Goal: Check status: Check status

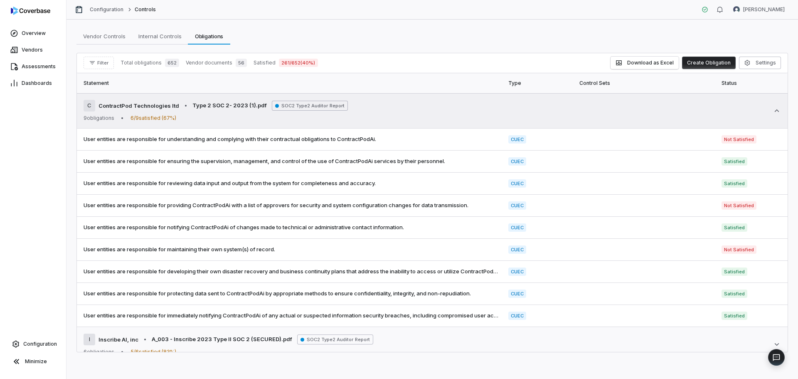
click at [773, 109] on icon at bounding box center [777, 110] width 8 height 8
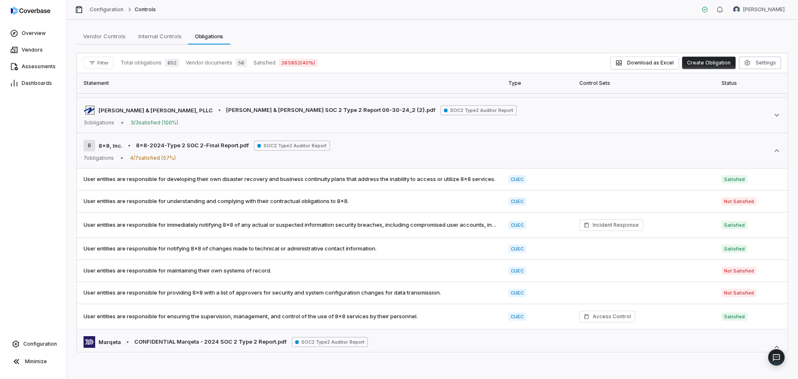
scroll to position [102, 0]
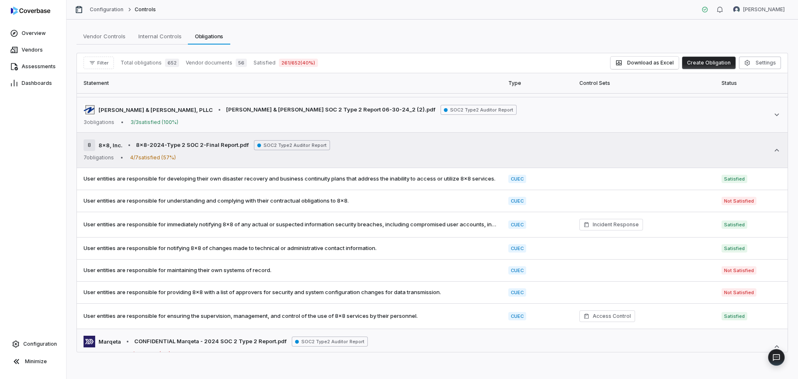
click at [773, 150] on icon at bounding box center [777, 150] width 8 height 8
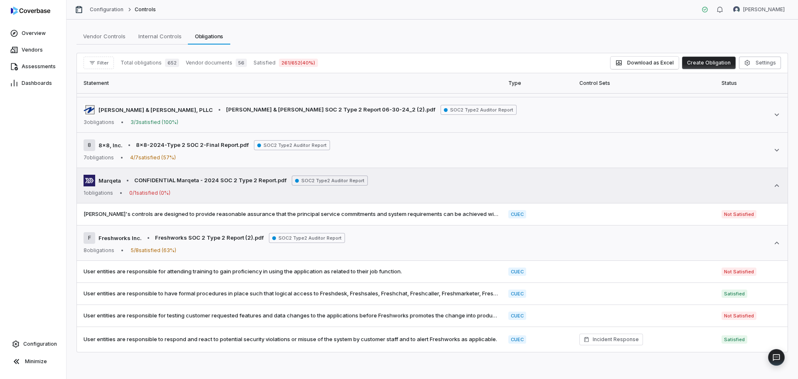
click at [773, 183] on icon at bounding box center [777, 185] width 8 height 8
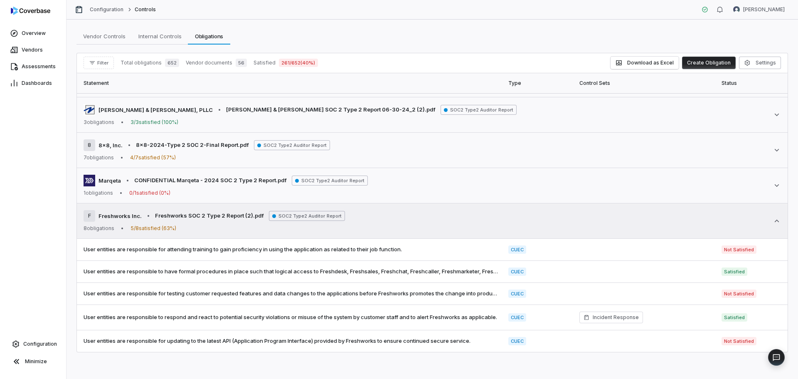
click at [773, 222] on icon at bounding box center [777, 221] width 8 height 8
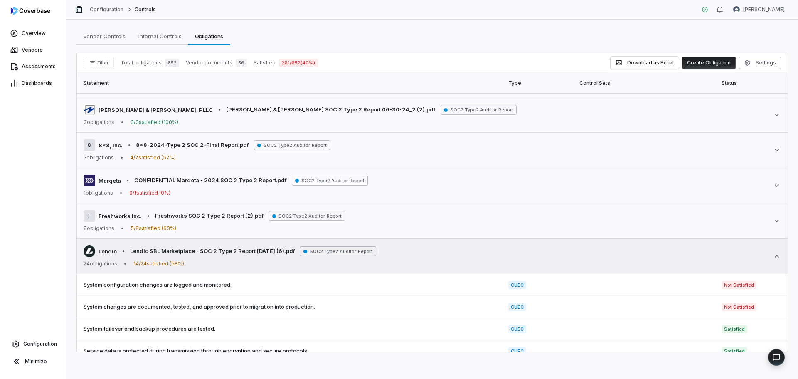
click at [773, 257] on icon at bounding box center [777, 256] width 8 height 8
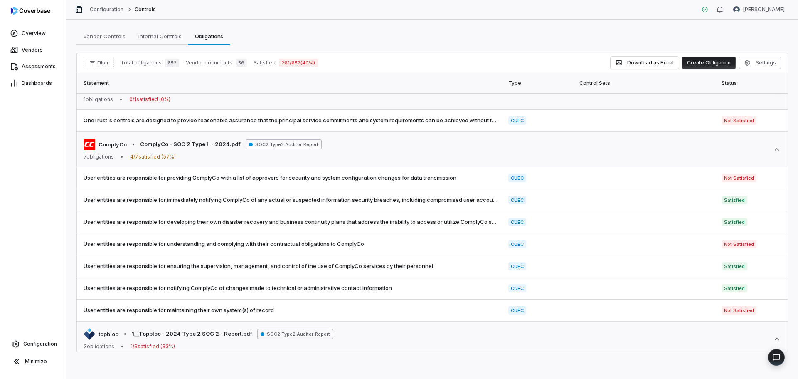
scroll to position [302, 0]
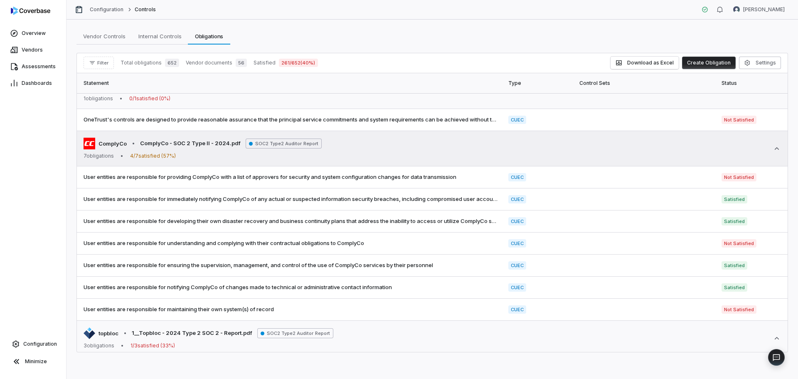
click at [775, 148] on icon at bounding box center [777, 148] width 5 height 2
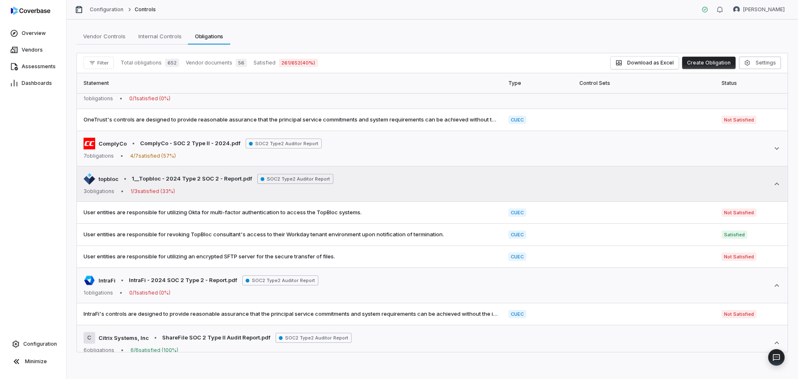
click at [775, 183] on icon at bounding box center [777, 183] width 5 height 2
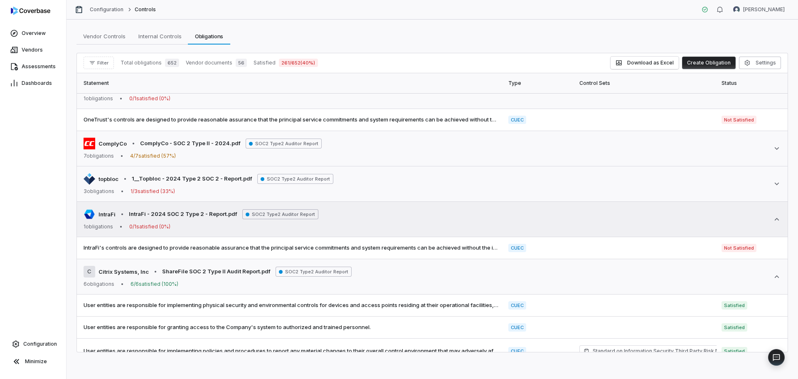
click at [775, 220] on icon at bounding box center [777, 219] width 5 height 2
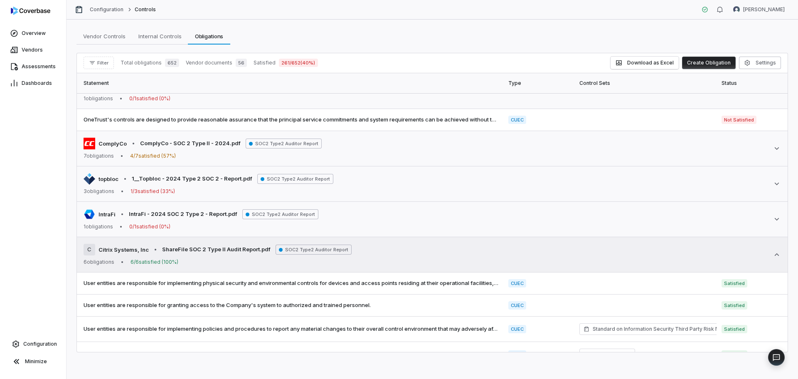
click at [773, 253] on icon at bounding box center [777, 254] width 8 height 8
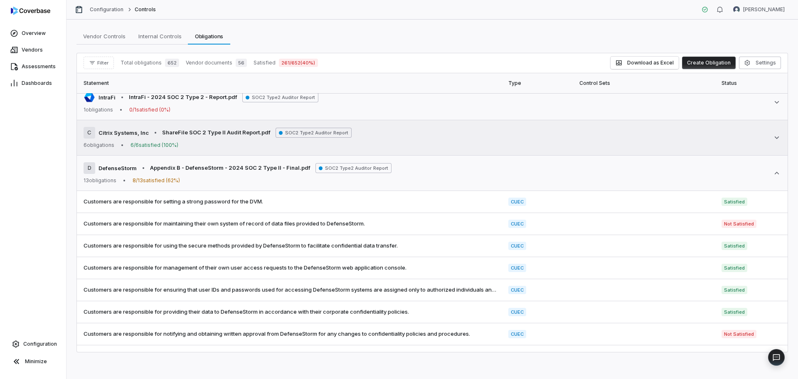
scroll to position [422, 0]
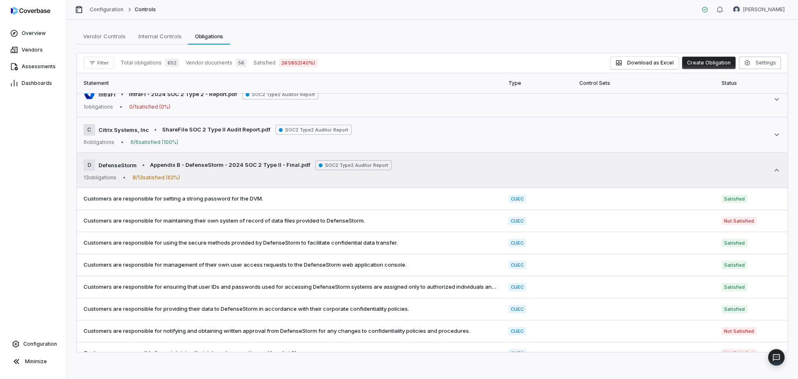
click at [773, 169] on icon at bounding box center [777, 170] width 8 height 8
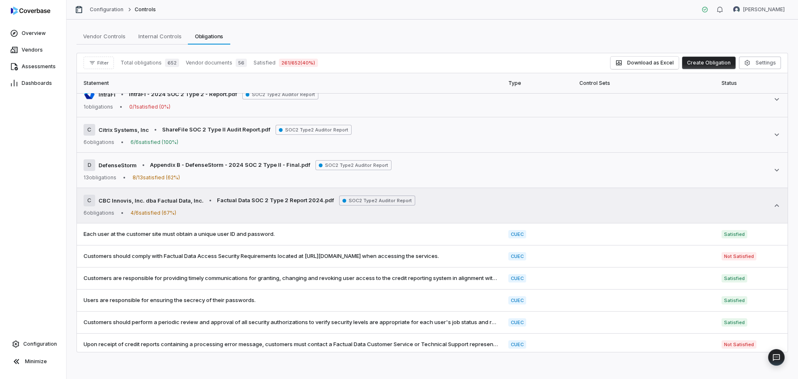
click at [773, 206] on icon at bounding box center [777, 205] width 8 height 8
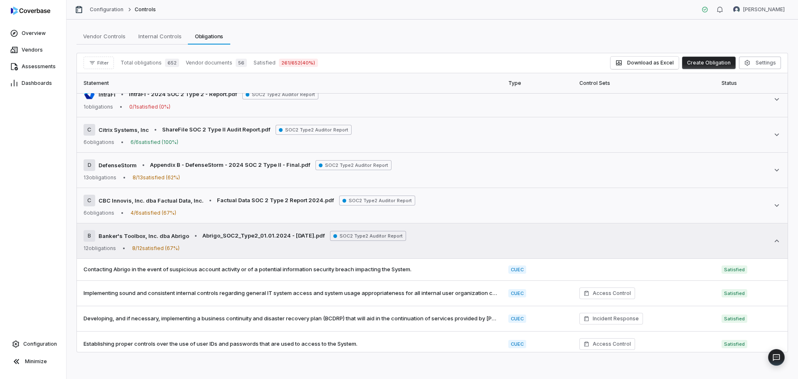
click at [773, 241] on icon at bounding box center [777, 240] width 8 height 8
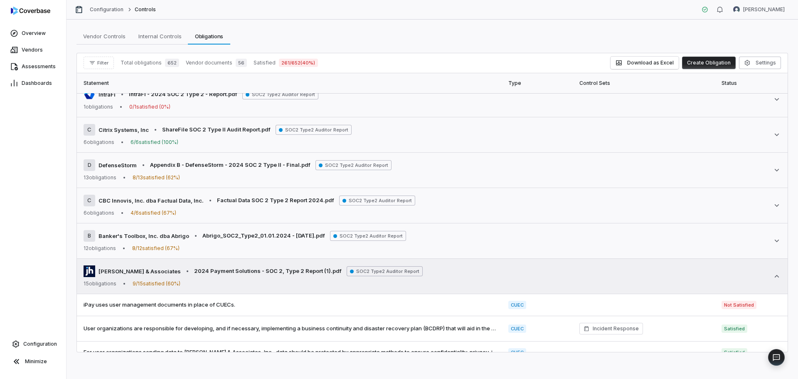
click at [773, 275] on icon at bounding box center [777, 276] width 8 height 8
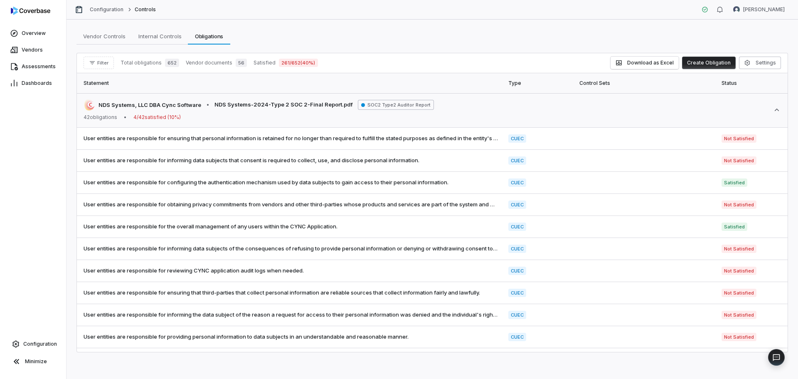
scroll to position [624, 0]
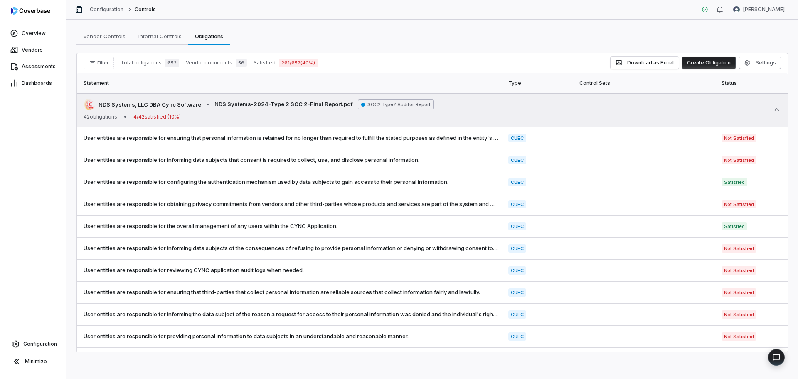
click at [775, 110] on icon at bounding box center [777, 109] width 5 height 2
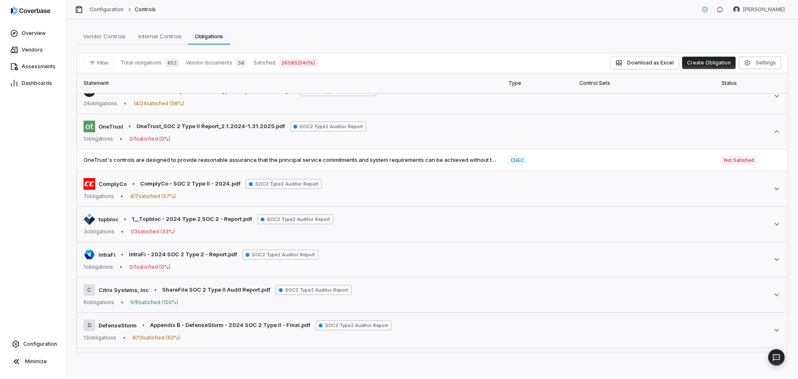
scroll to position [261, 0]
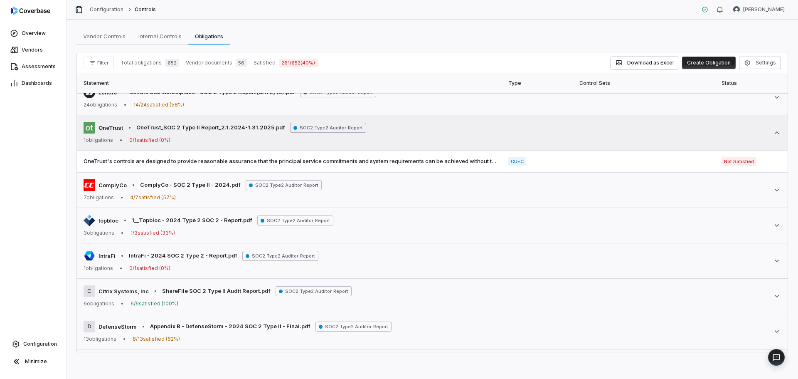
click at [773, 132] on icon at bounding box center [777, 132] width 8 height 8
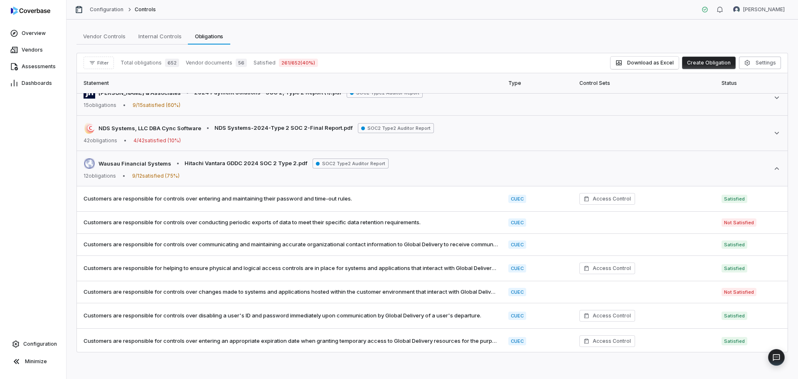
scroll to position [581, 0]
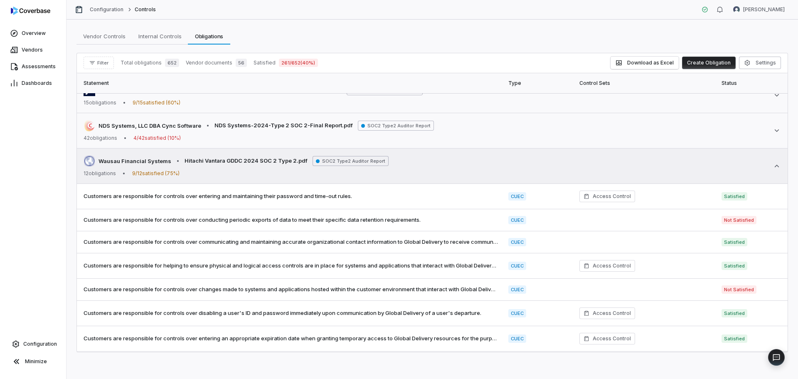
click at [775, 167] on icon at bounding box center [777, 166] width 5 height 2
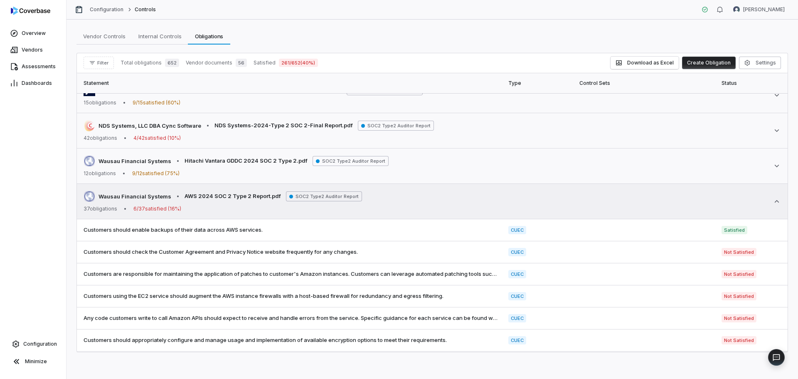
click at [773, 199] on icon at bounding box center [777, 201] width 8 height 8
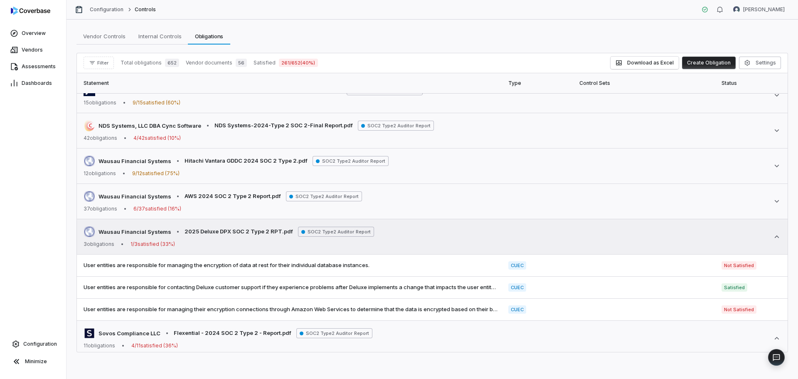
click at [773, 236] on icon at bounding box center [777, 236] width 8 height 8
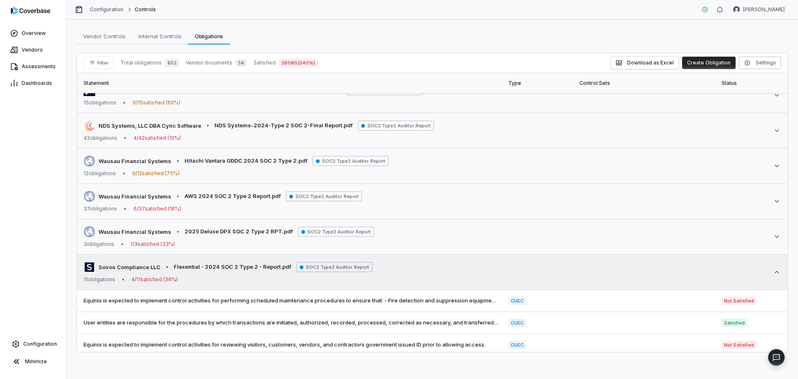
click at [773, 272] on icon at bounding box center [777, 272] width 8 height 8
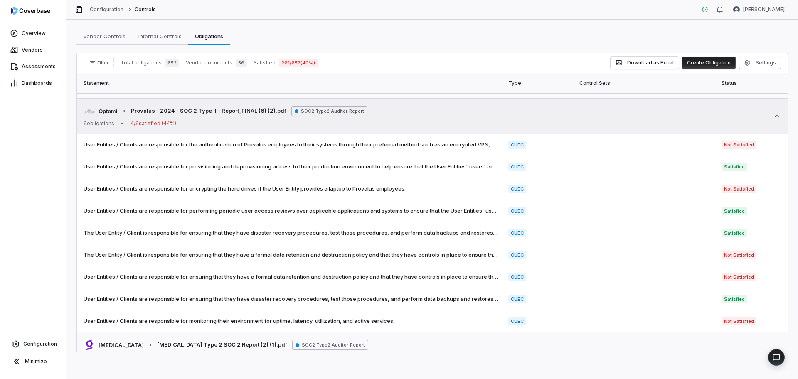
scroll to position [772, 0]
click at [773, 115] on icon at bounding box center [777, 115] width 8 height 8
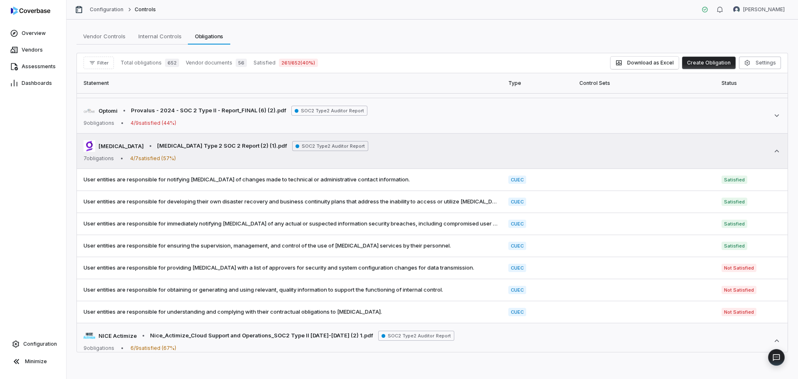
click at [773, 151] on icon at bounding box center [777, 151] width 8 height 8
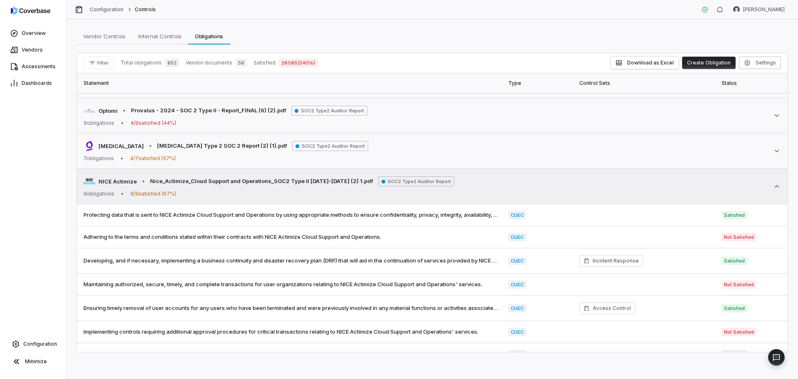
click at [773, 185] on icon at bounding box center [777, 186] width 8 height 8
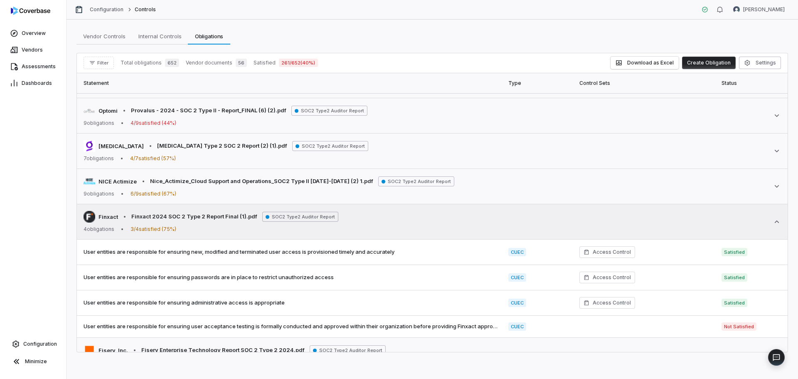
click at [774, 224] on icon at bounding box center [777, 221] width 8 height 8
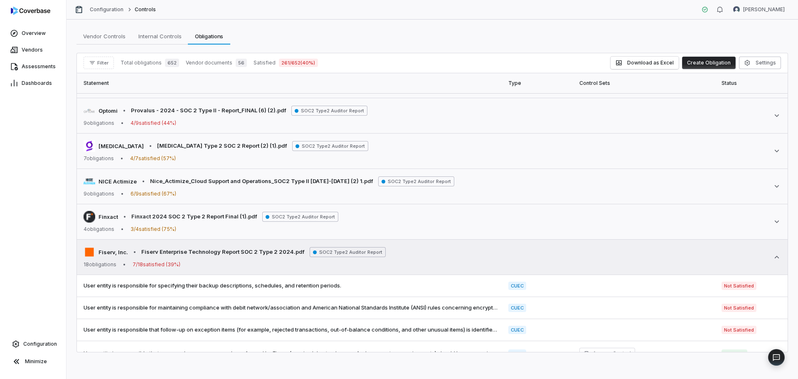
click at [773, 254] on icon at bounding box center [777, 257] width 8 height 8
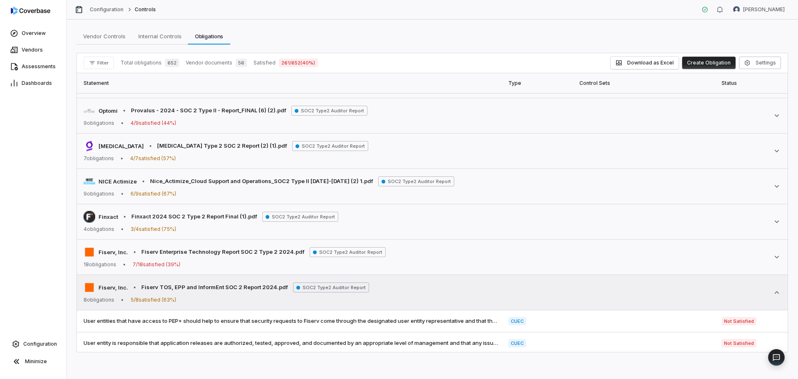
click at [773, 290] on icon at bounding box center [777, 292] width 8 height 8
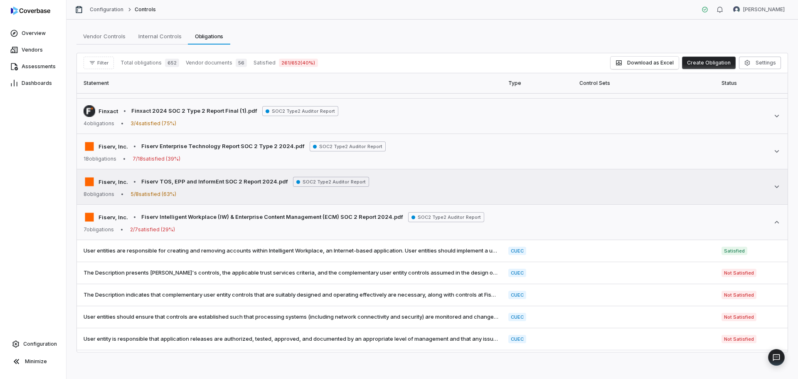
scroll to position [884, 0]
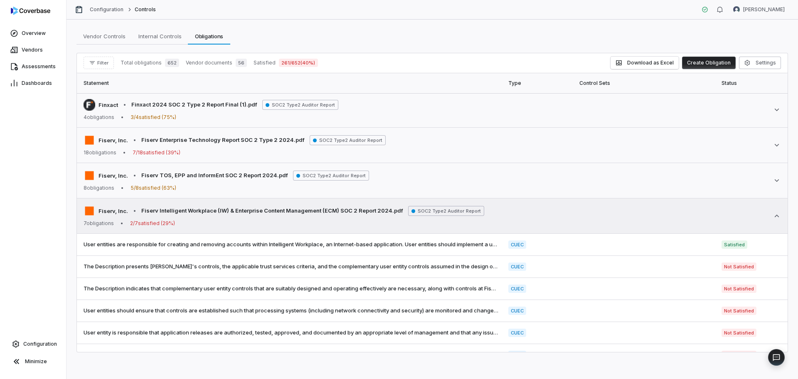
click at [773, 216] on icon at bounding box center [777, 216] width 8 height 8
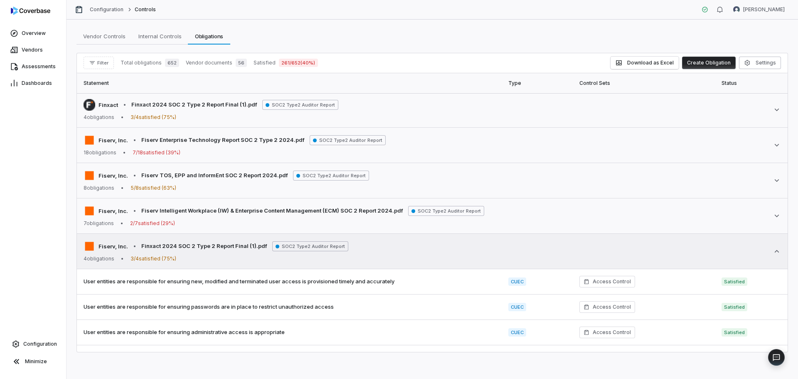
click at [773, 250] on icon at bounding box center [777, 251] width 8 height 8
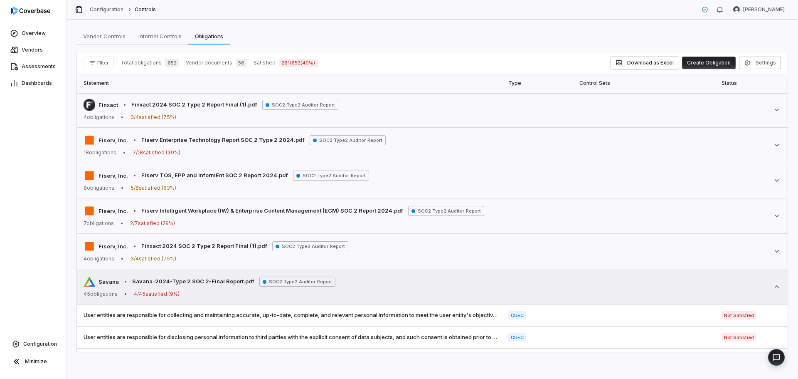
click at [773, 284] on icon at bounding box center [777, 286] width 8 height 8
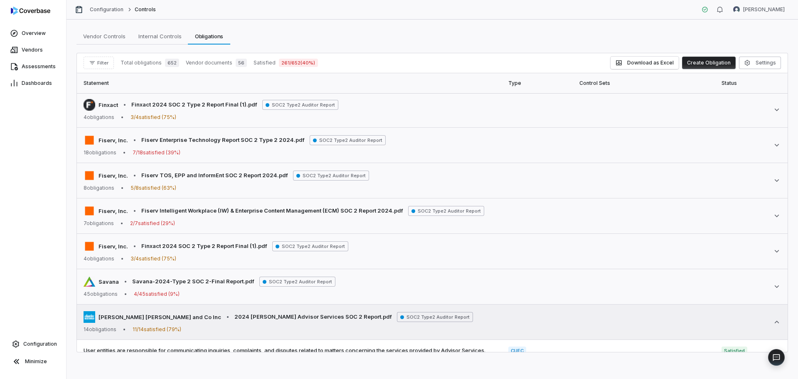
click at [773, 321] on icon at bounding box center [777, 321] width 8 height 8
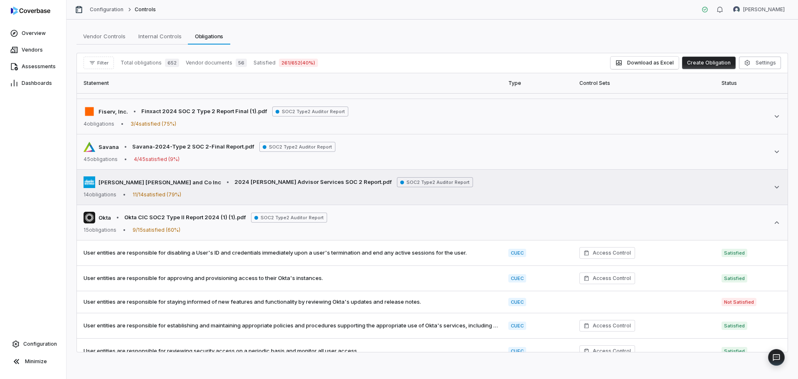
scroll to position [1059, 0]
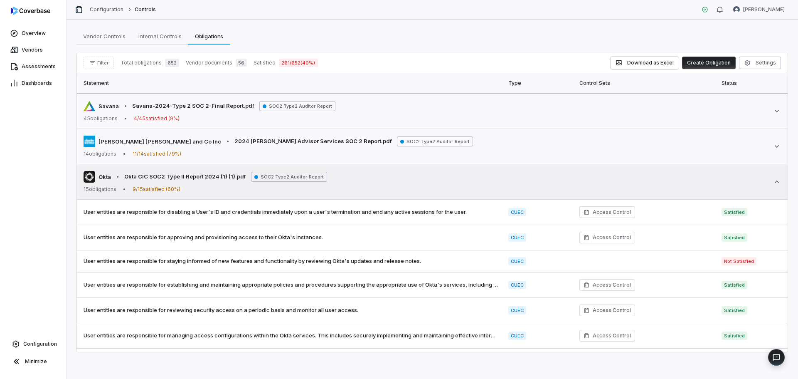
click at [773, 180] on icon at bounding box center [777, 181] width 8 height 8
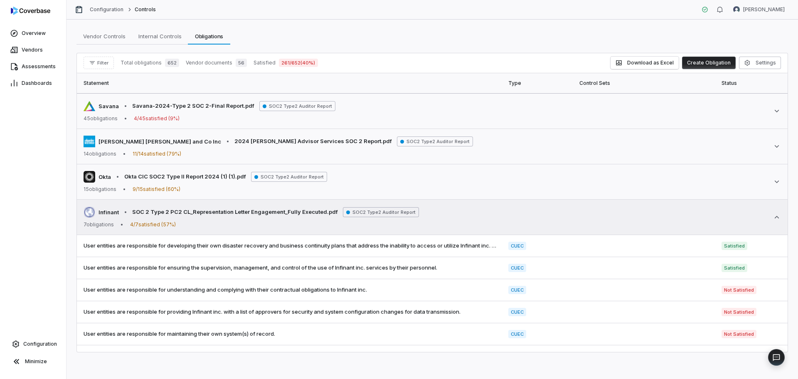
click at [773, 219] on icon at bounding box center [777, 217] width 8 height 8
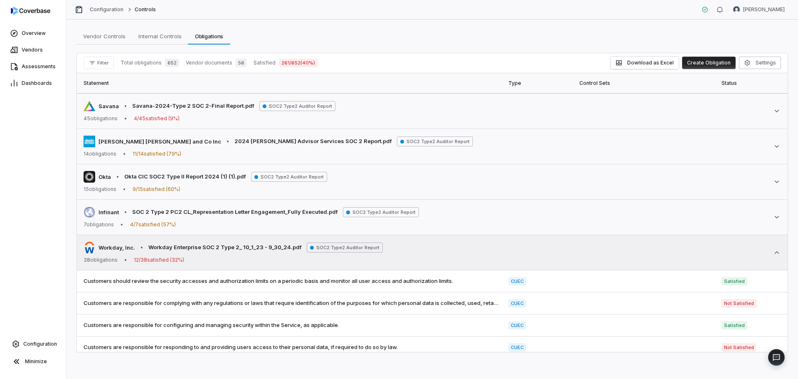
click at [773, 253] on icon at bounding box center [777, 252] width 8 height 8
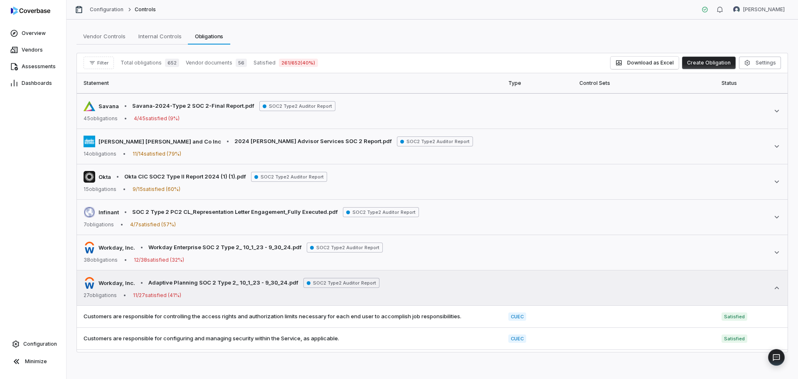
click at [773, 286] on icon at bounding box center [777, 287] width 8 height 8
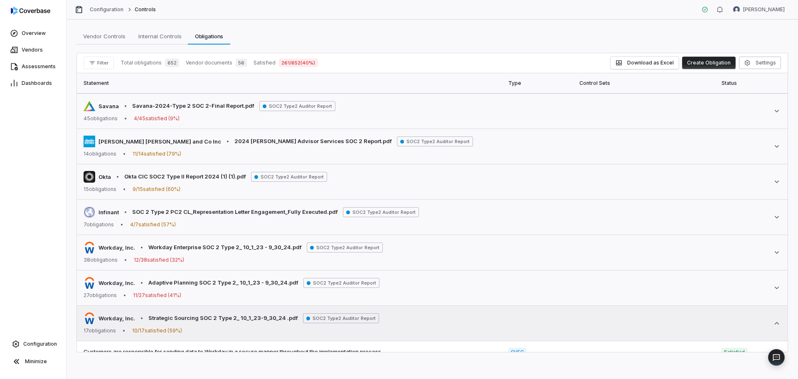
click at [773, 321] on icon at bounding box center [777, 323] width 8 height 8
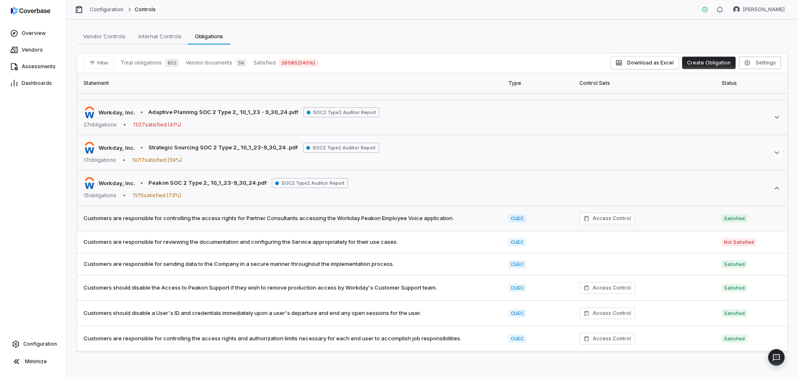
scroll to position [1231, 0]
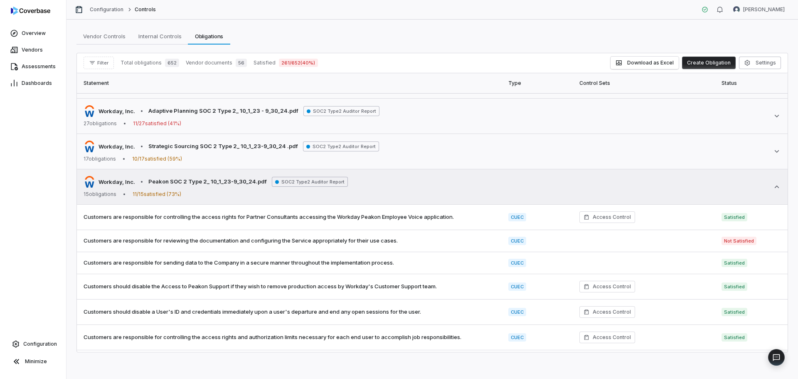
click at [773, 188] on icon at bounding box center [777, 186] width 8 height 8
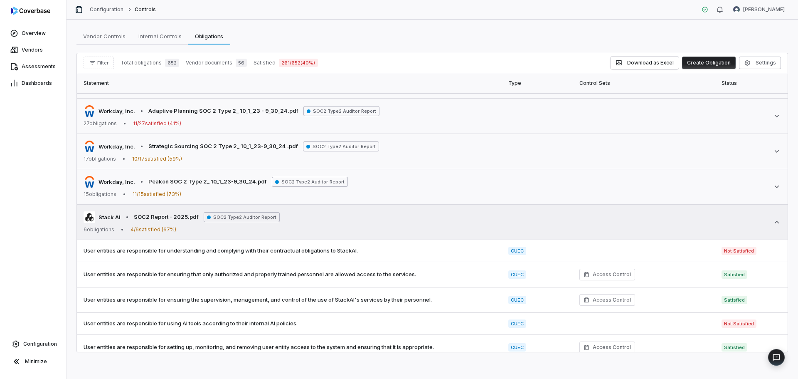
click at [773, 219] on icon at bounding box center [777, 222] width 8 height 8
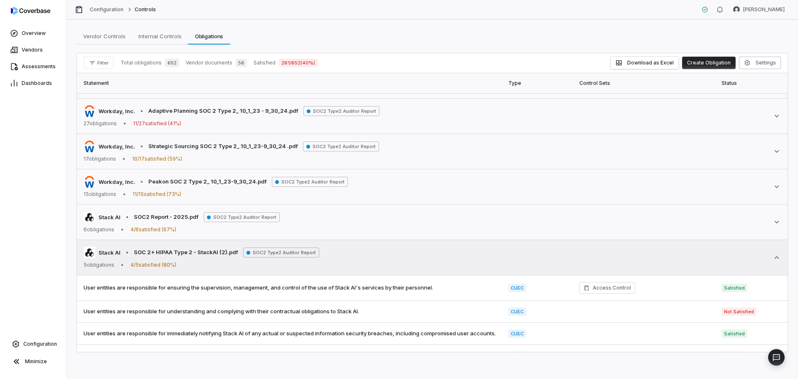
click at [775, 257] on icon at bounding box center [777, 257] width 5 height 2
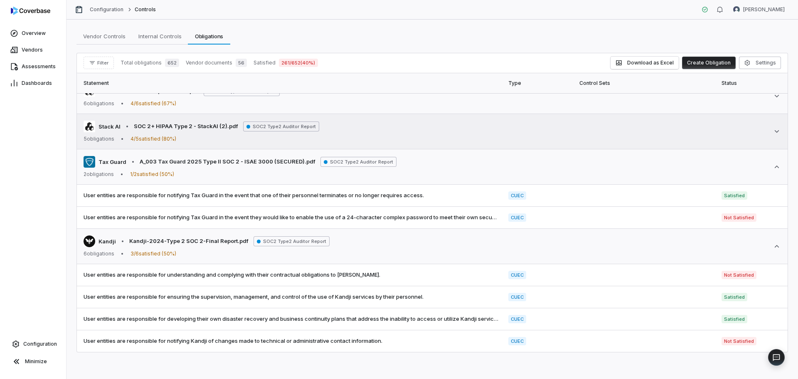
scroll to position [1357, 0]
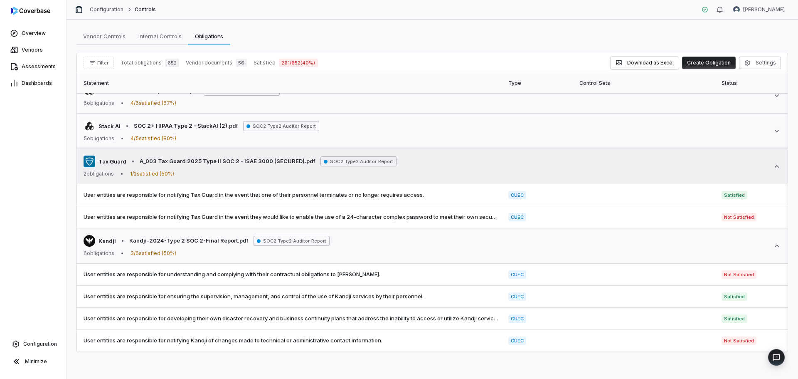
click at [775, 166] on icon at bounding box center [777, 166] width 5 height 2
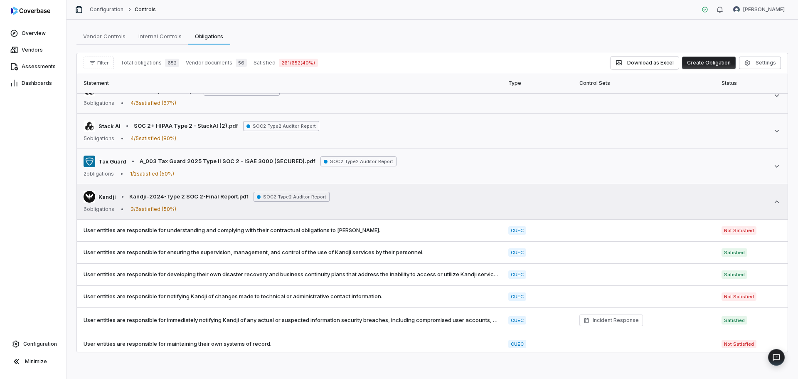
click at [774, 201] on icon at bounding box center [777, 201] width 8 height 8
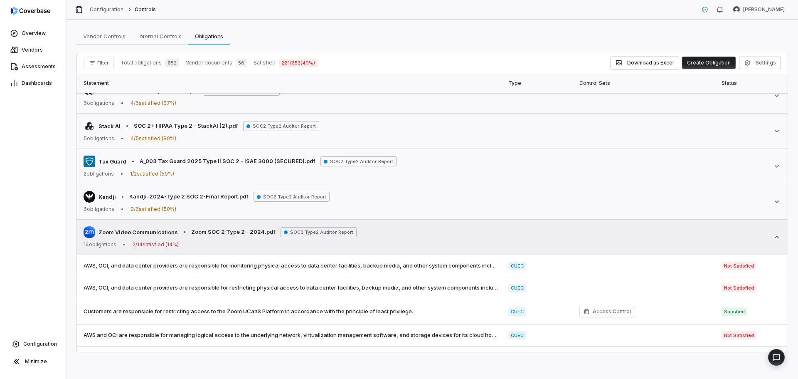
click at [774, 236] on icon at bounding box center [777, 237] width 8 height 8
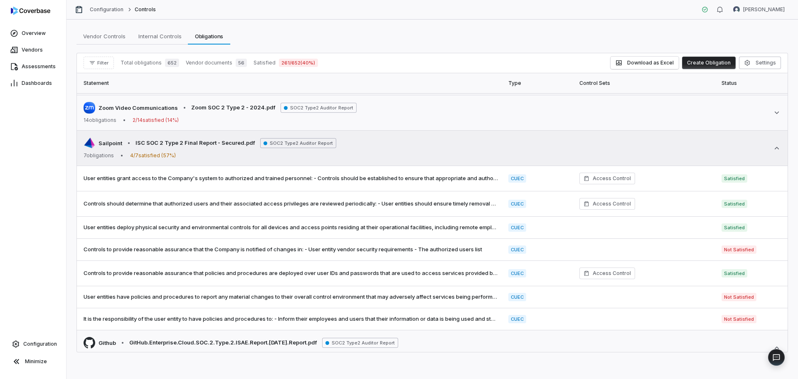
scroll to position [1484, 0]
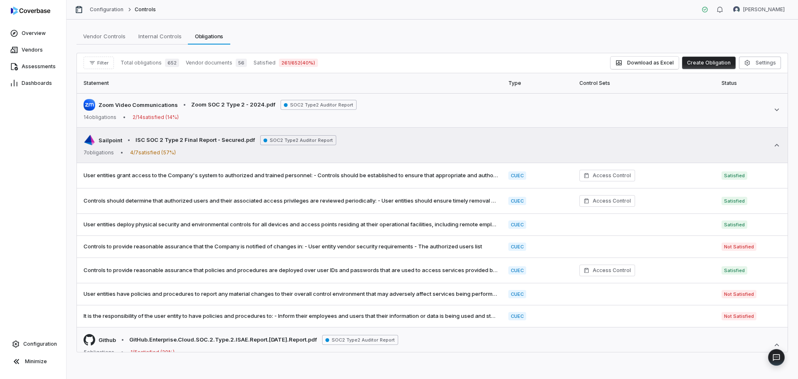
click at [773, 144] on icon at bounding box center [777, 145] width 8 height 8
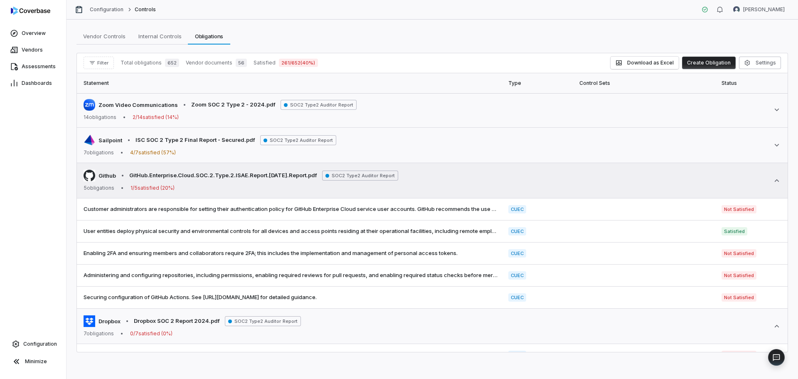
click at [774, 180] on icon at bounding box center [777, 180] width 8 height 8
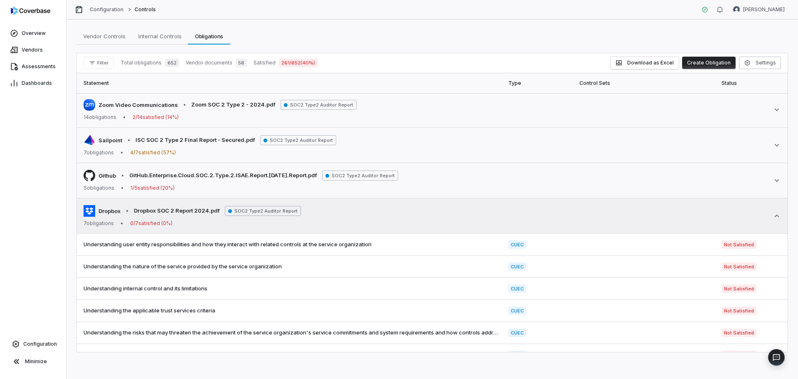
click at [773, 217] on icon at bounding box center [777, 216] width 8 height 8
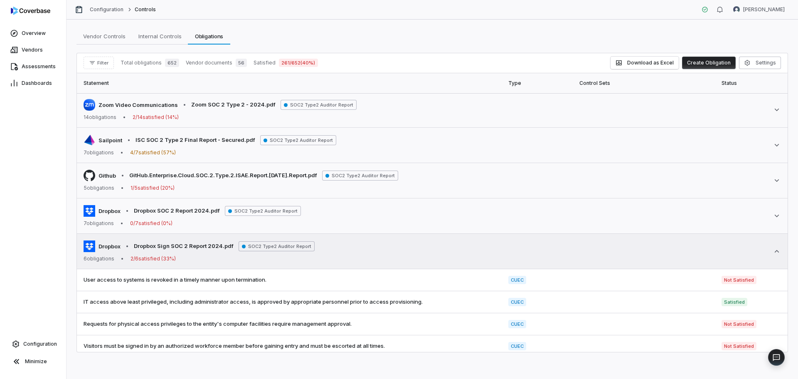
click at [773, 251] on icon at bounding box center [777, 251] width 8 height 8
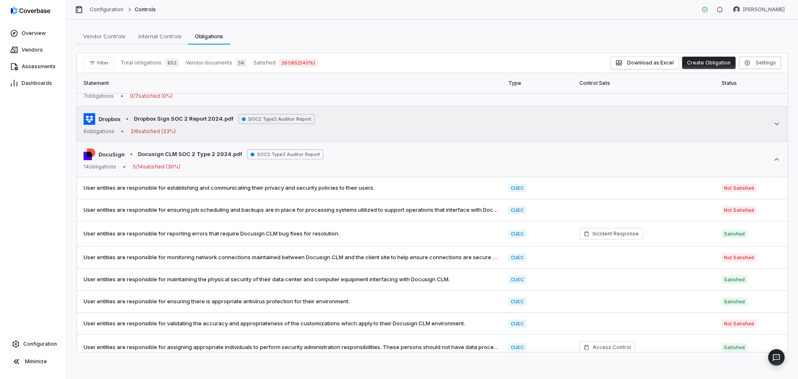
scroll to position [1638, 0]
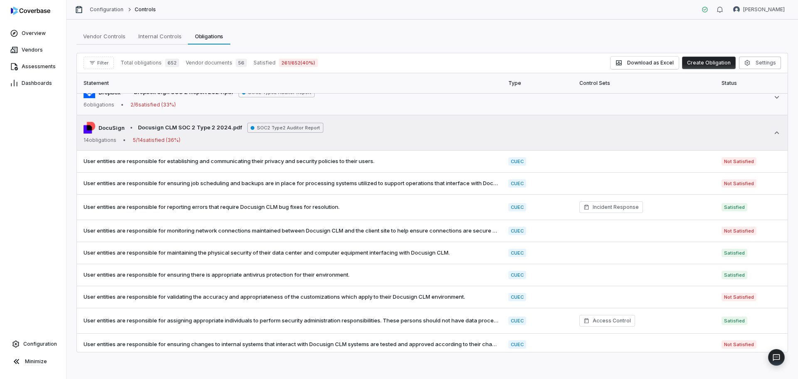
click at [773, 132] on icon at bounding box center [777, 132] width 8 height 8
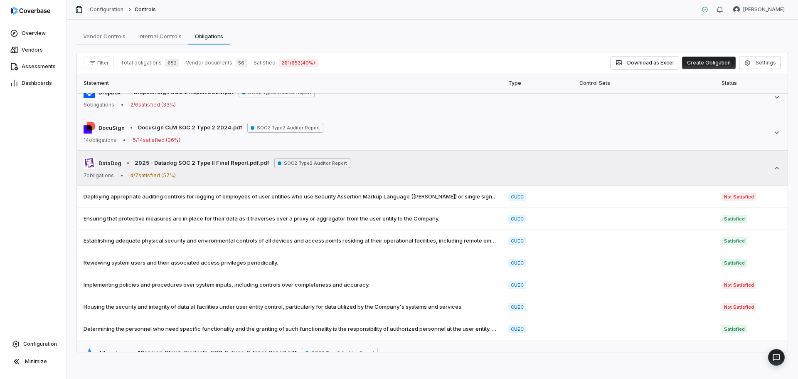
click at [775, 168] on icon at bounding box center [777, 168] width 5 height 2
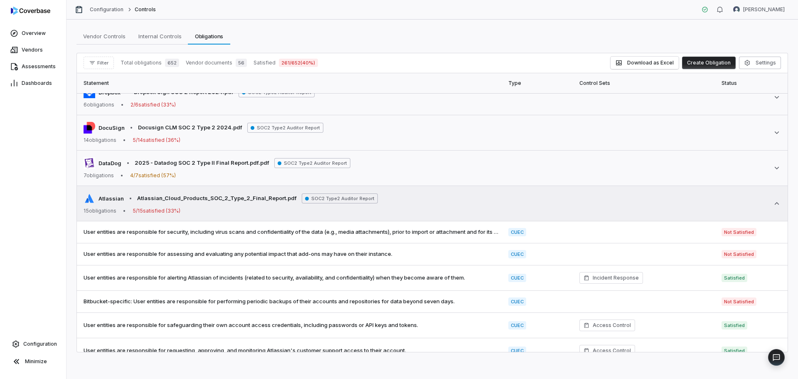
click at [770, 207] on div "Atlassian • Atlassian_Cloud_Products_SOC_2_Type_2_Final_Report.pdf SOC2 Type2 A…" at bounding box center [432, 203] width 697 height 22
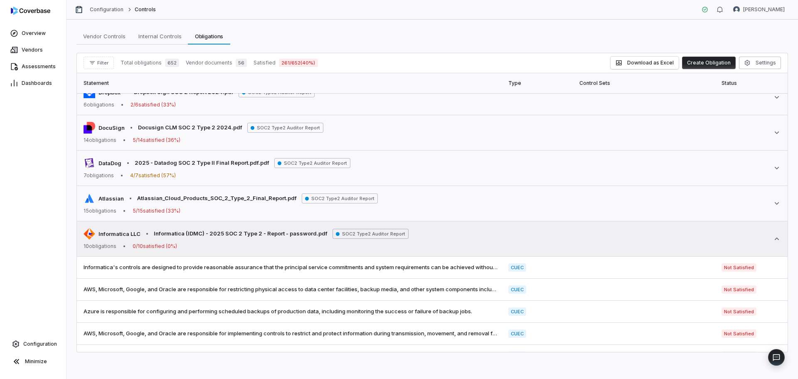
click at [773, 238] on icon at bounding box center [777, 238] width 8 height 8
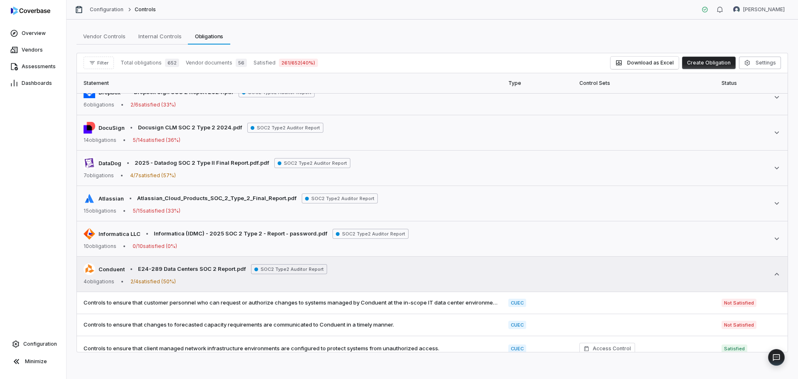
click at [773, 271] on icon at bounding box center [777, 274] width 8 height 8
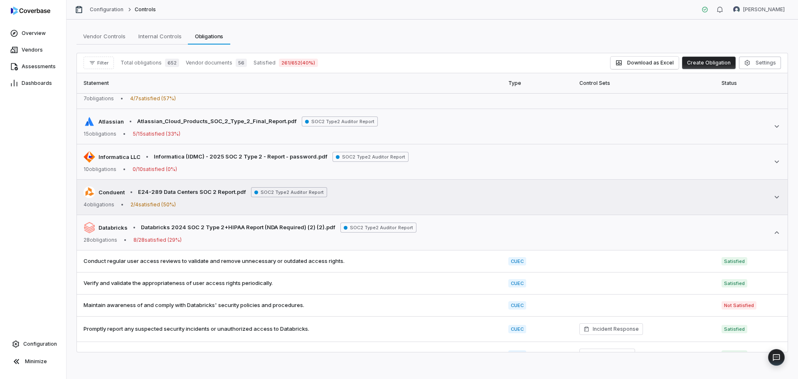
scroll to position [1783, 0]
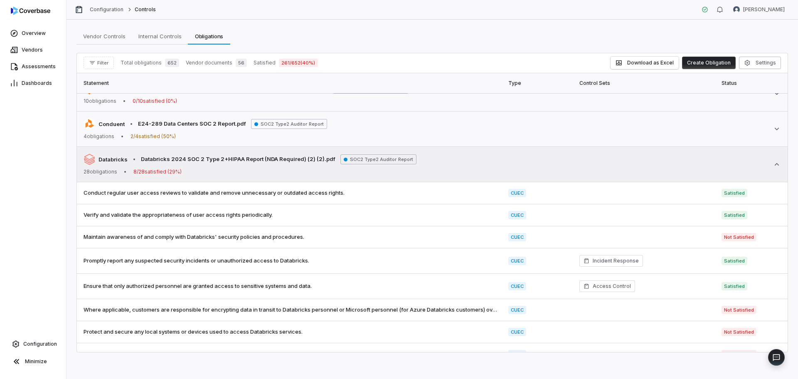
click at [773, 167] on icon at bounding box center [777, 164] width 8 height 8
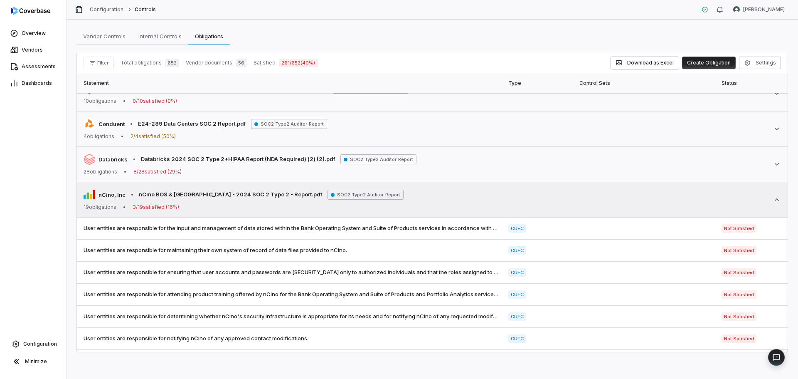
click at [773, 201] on icon at bounding box center [777, 199] width 8 height 8
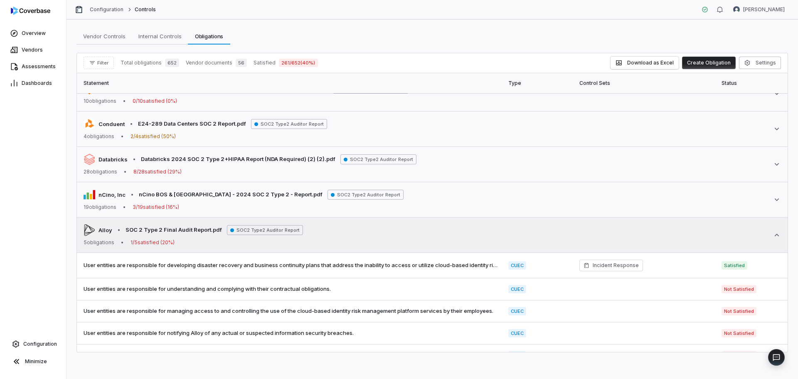
click at [773, 239] on icon at bounding box center [777, 235] width 8 height 8
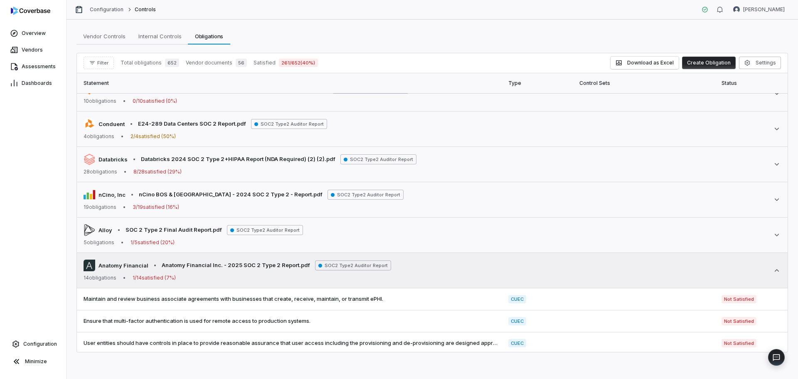
click at [773, 268] on icon at bounding box center [777, 270] width 8 height 8
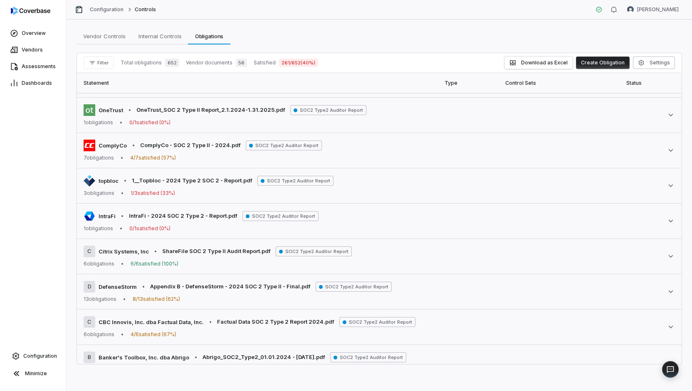
scroll to position [278, 0]
